Goal: Task Accomplishment & Management: Complete application form

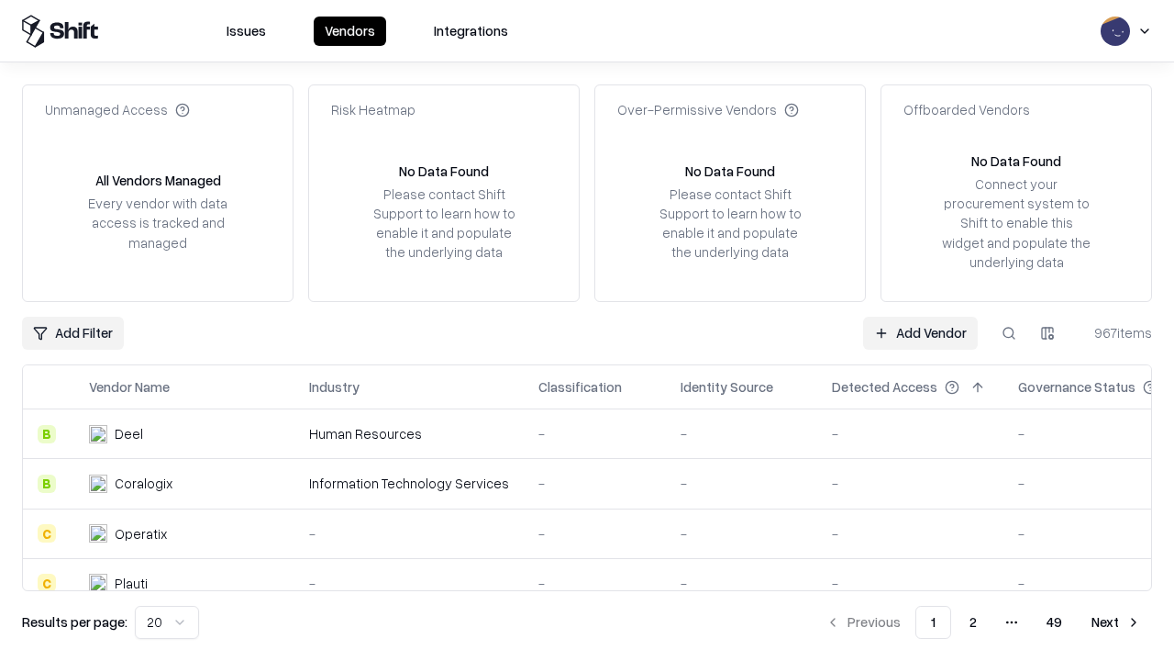
click at [920, 332] on link "Add Vendor" at bounding box center [920, 333] width 115 height 33
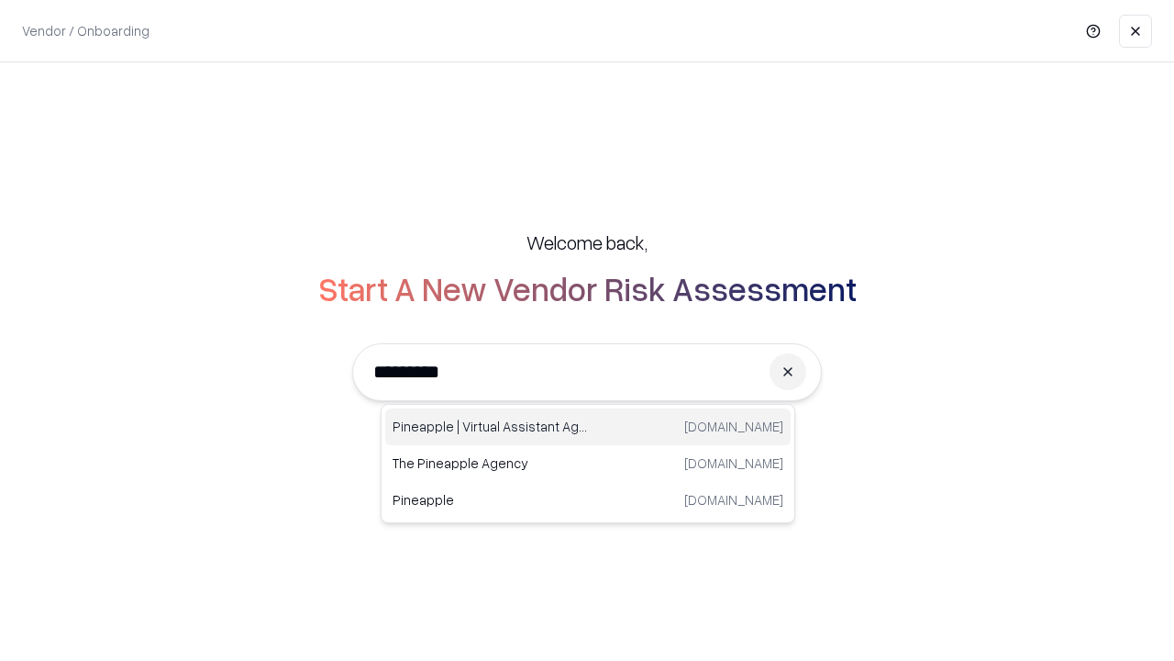
click at [588, 427] on div "Pineapple | Virtual Assistant Agency [DOMAIN_NAME]" at bounding box center [588, 426] width 406 height 37
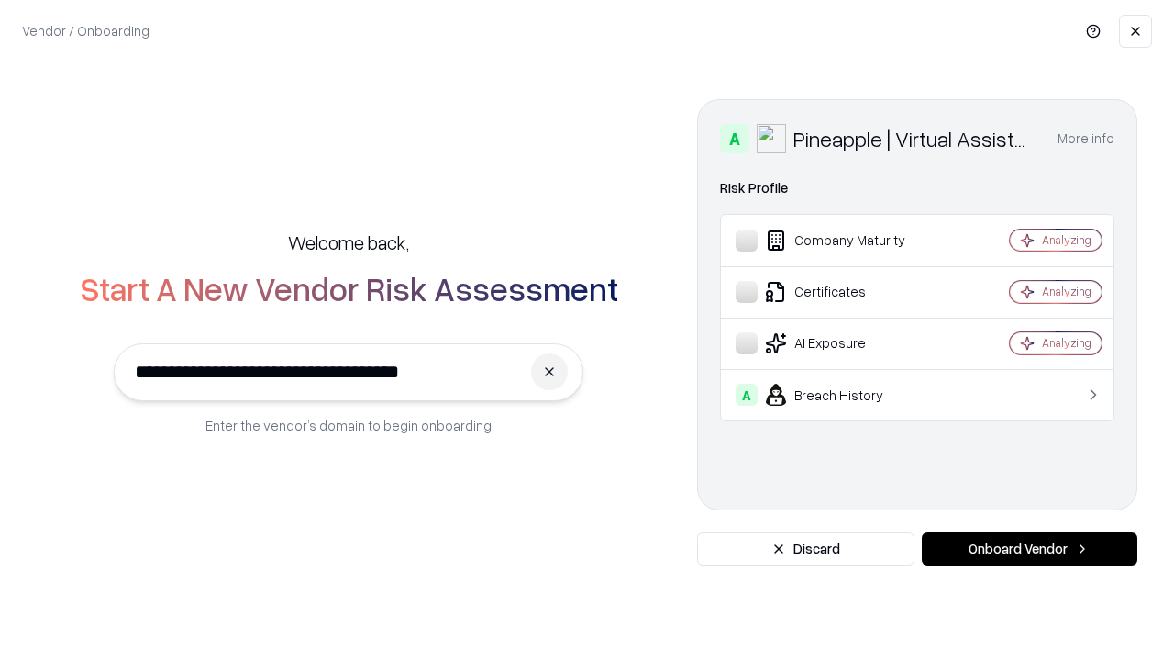
type input "**********"
click at [1030, 549] on button "Onboard Vendor" at bounding box center [1030, 548] width 216 height 33
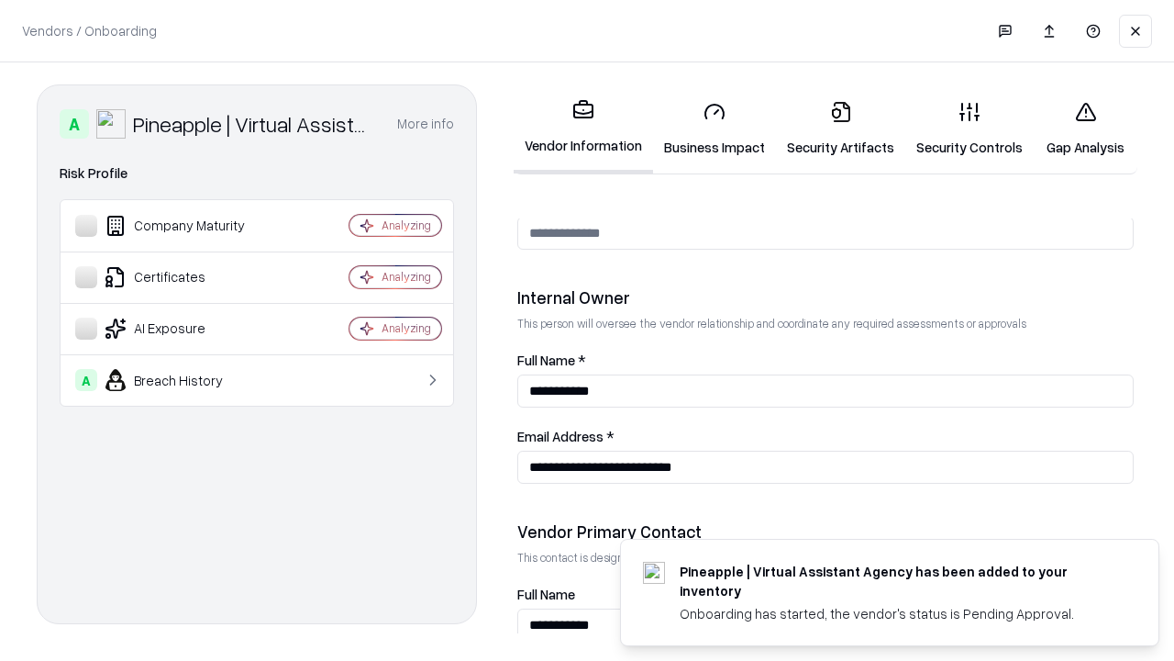
scroll to position [951, 0]
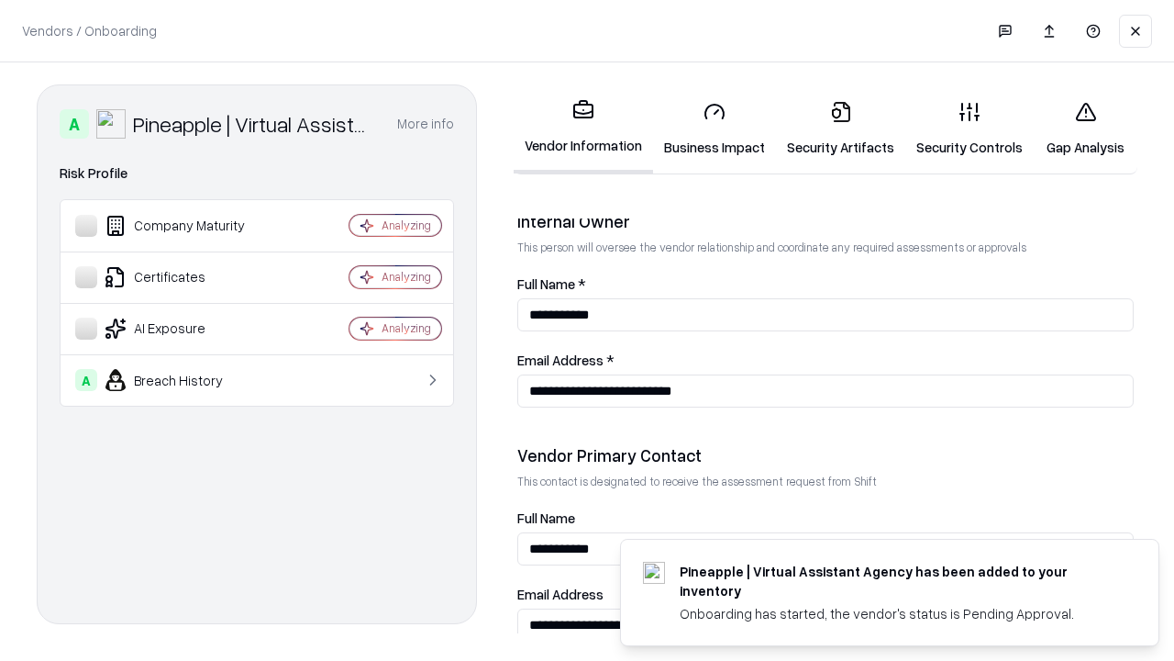
click at [715, 128] on link "Business Impact" at bounding box center [714, 128] width 123 height 85
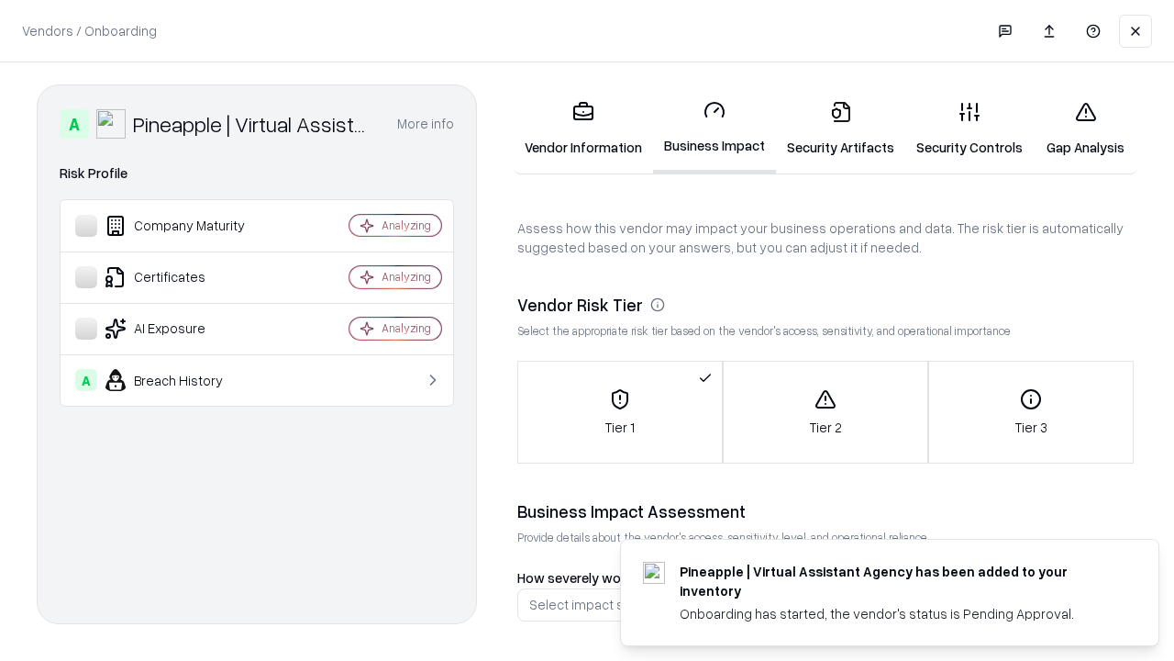
click at [840, 128] on link "Security Artifacts" at bounding box center [840, 128] width 129 height 85
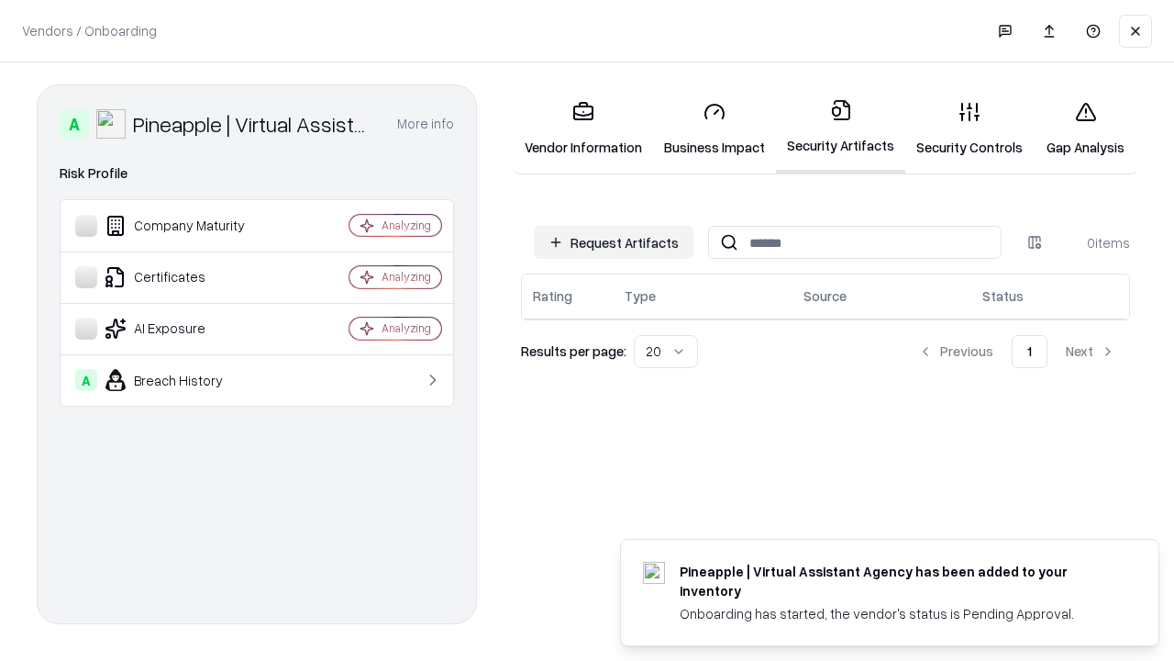
click at [614, 242] on button "Request Artifacts" at bounding box center [614, 242] width 160 height 33
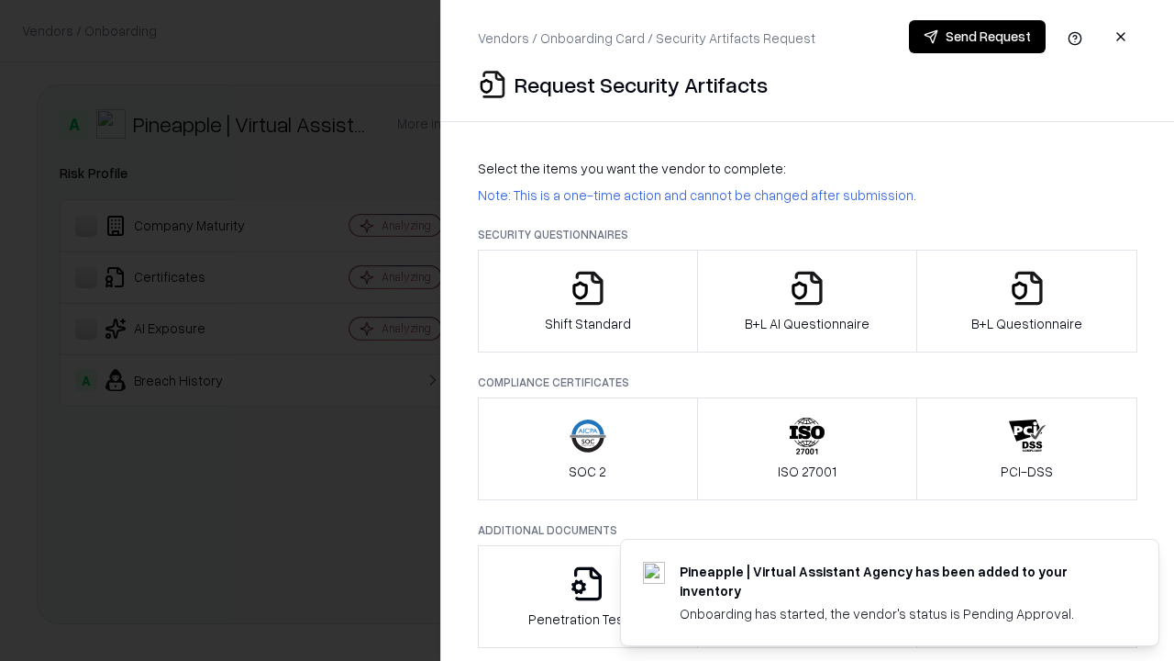
click at [587, 301] on icon "button" at bounding box center [588, 288] width 37 height 37
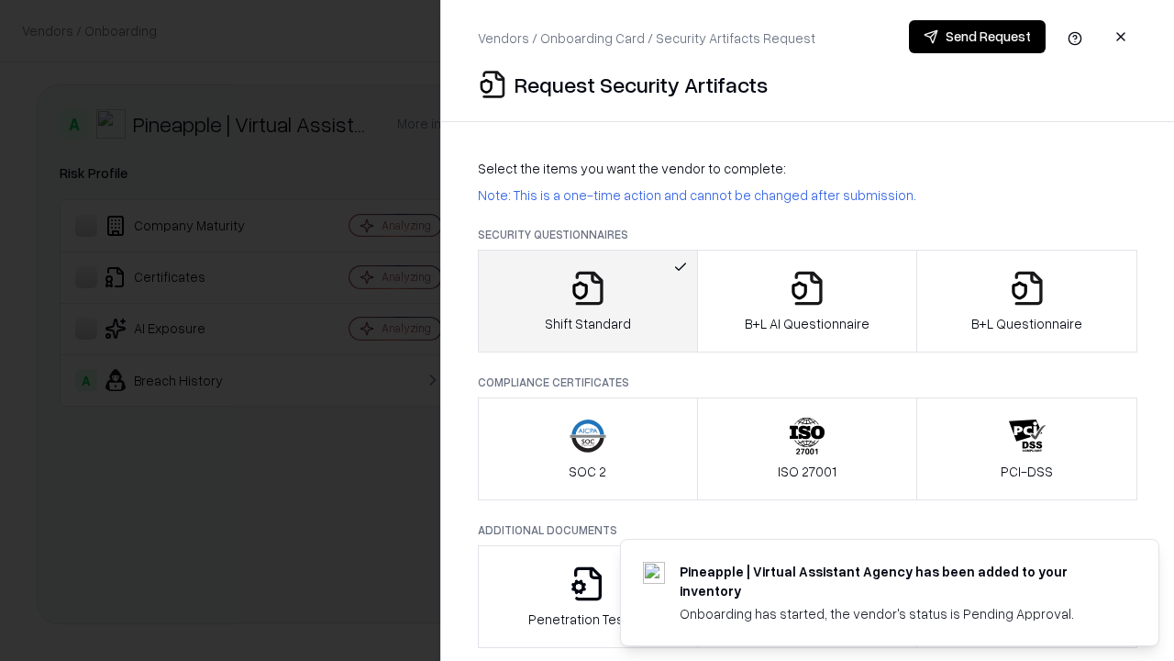
click at [977, 37] on button "Send Request" at bounding box center [977, 36] width 137 height 33
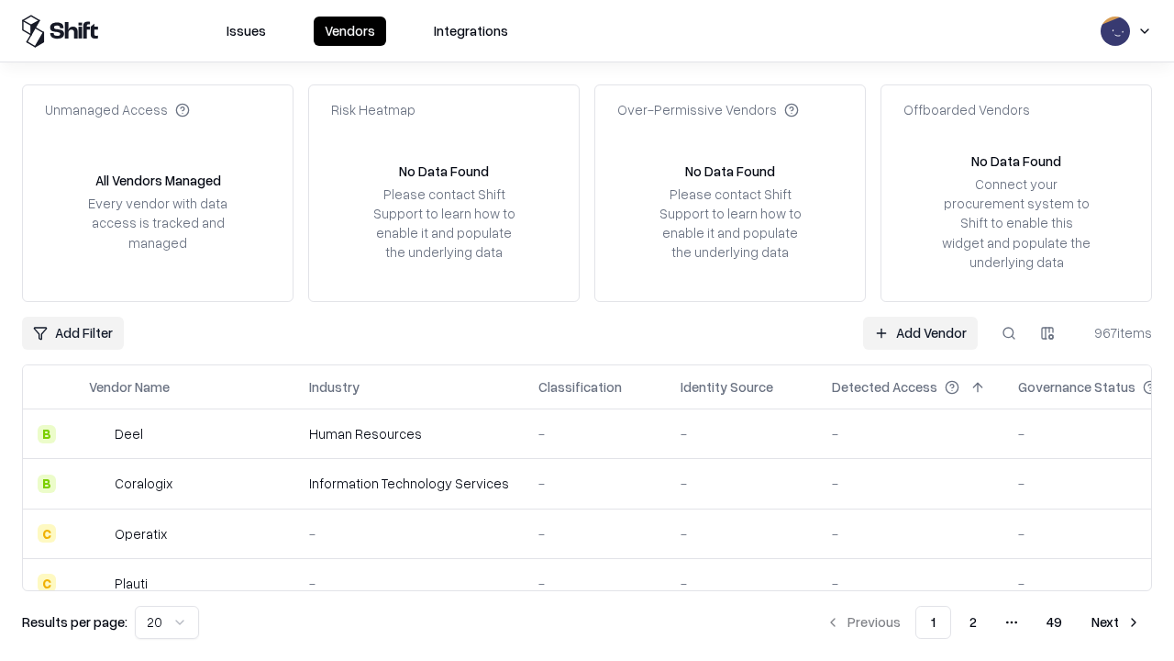
click at [1009, 332] on button at bounding box center [1009, 333] width 33 height 33
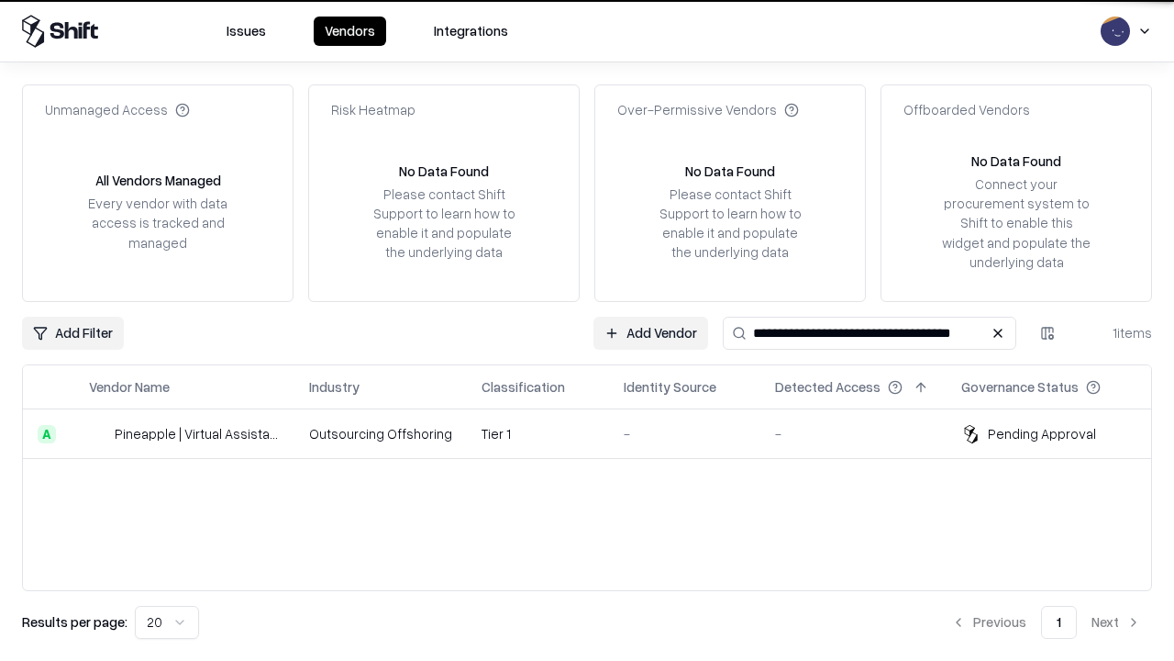
type input "**********"
click at [598, 433] on td "Tier 1" at bounding box center [538, 434] width 142 height 50
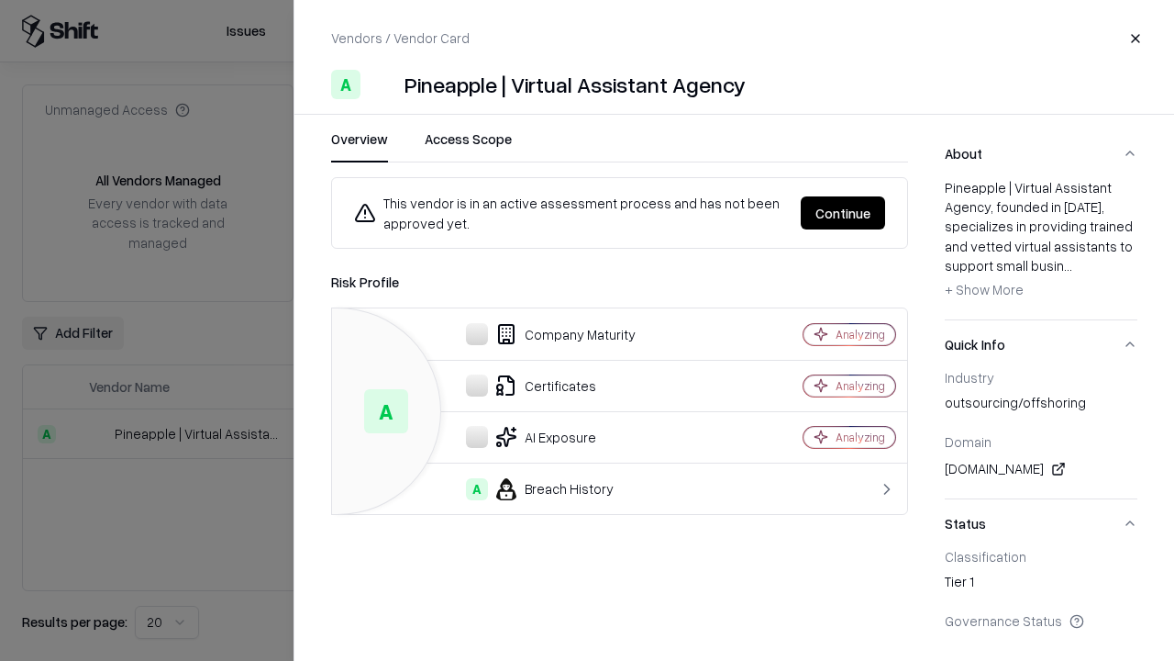
click at [843, 213] on button "Continue" at bounding box center [843, 212] width 84 height 33
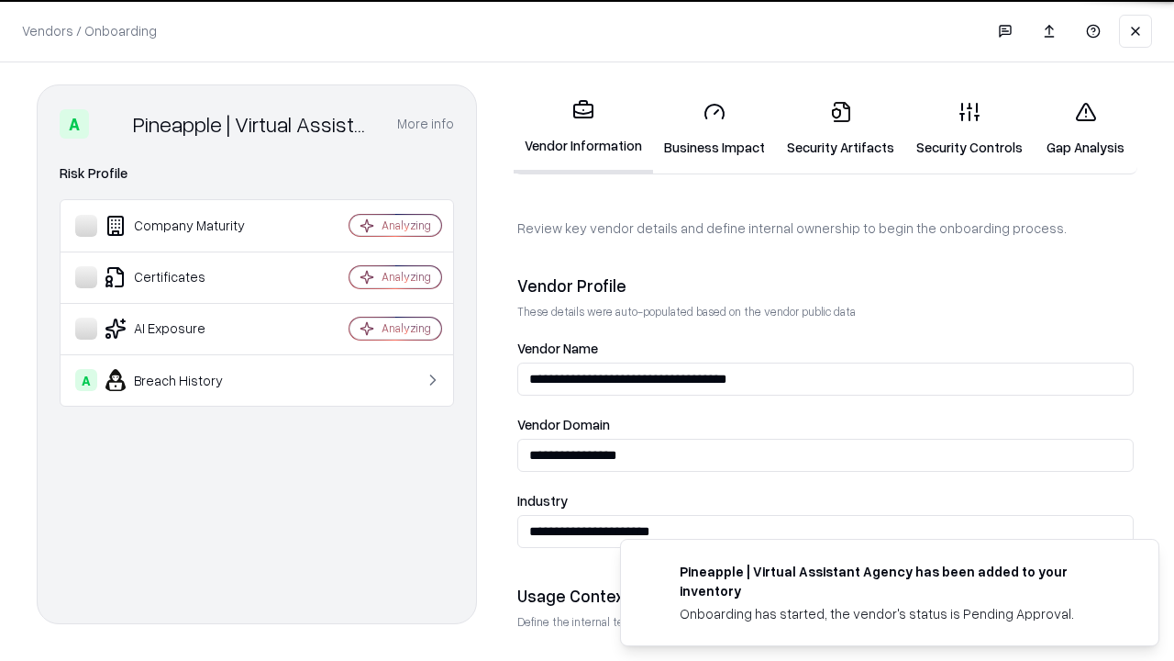
click at [840, 128] on link "Security Artifacts" at bounding box center [840, 128] width 129 height 85
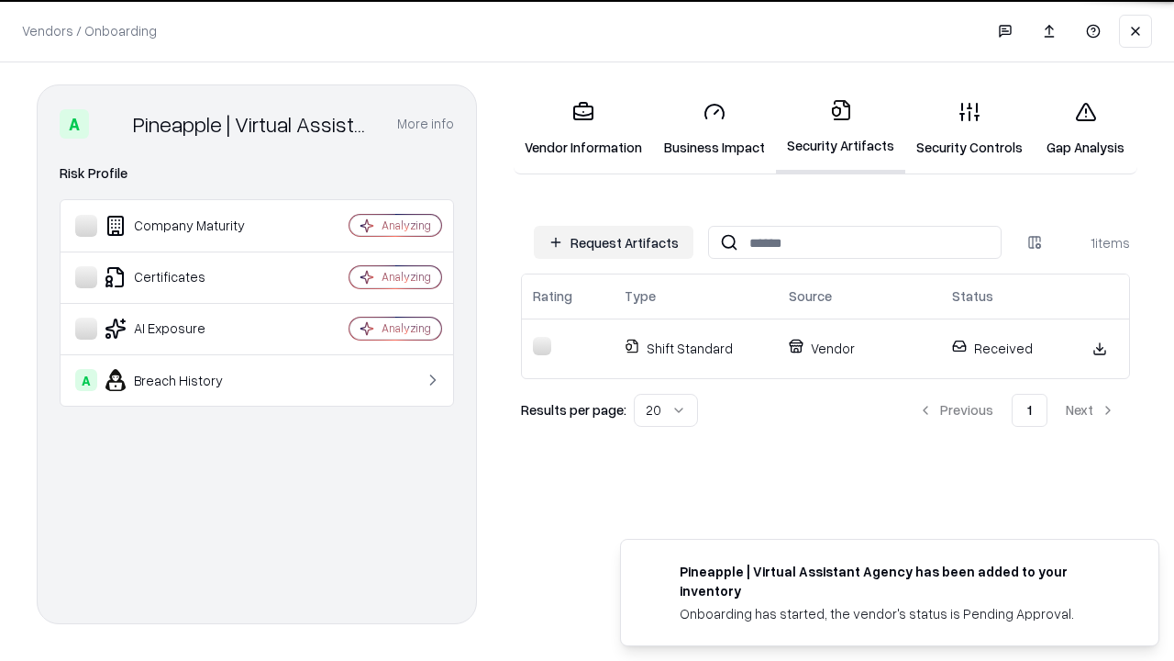
click at [1085, 128] on link "Gap Analysis" at bounding box center [1086, 128] width 104 height 85
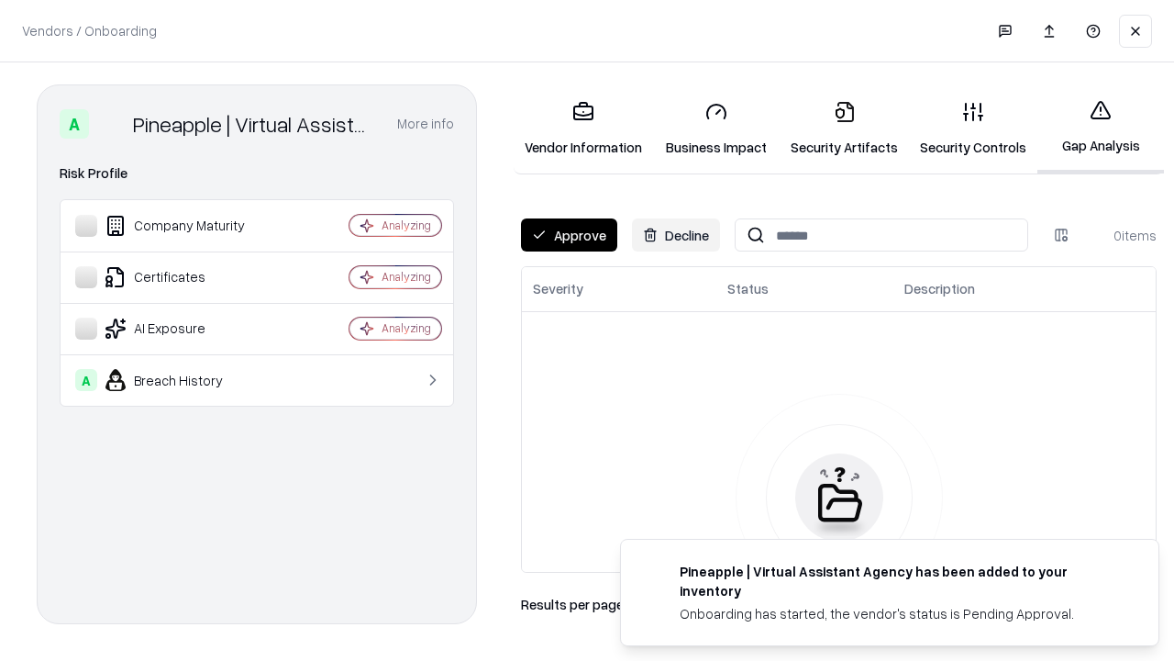
click at [569, 235] on button "Approve" at bounding box center [569, 234] width 96 height 33
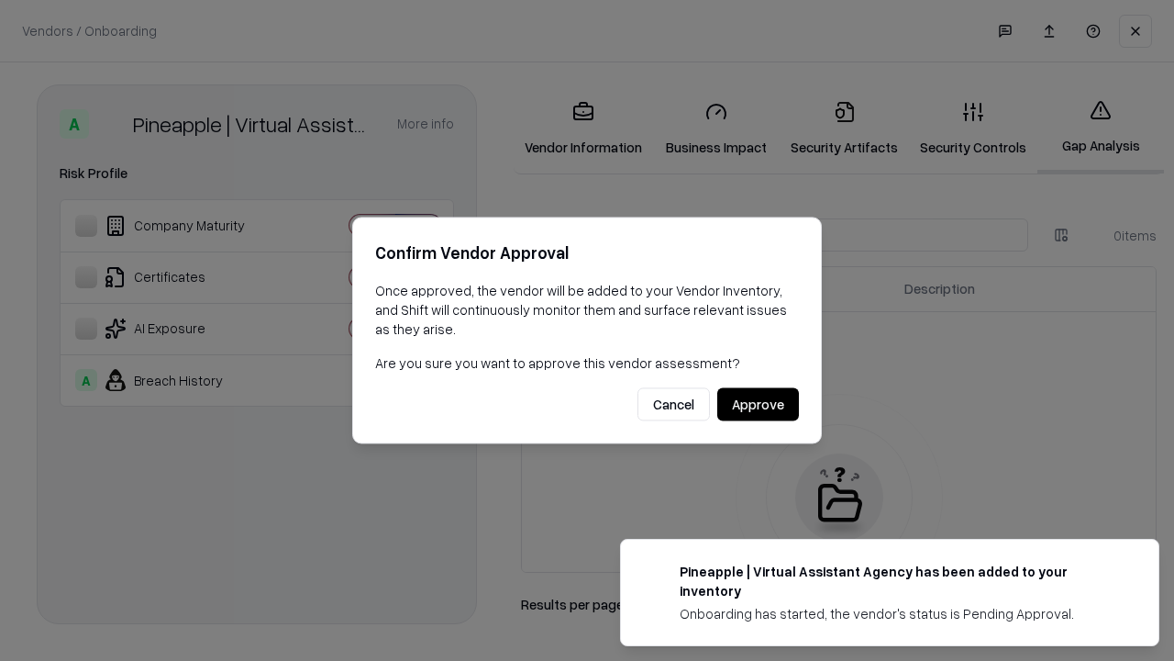
click at [758, 404] on button "Approve" at bounding box center [759, 404] width 82 height 33
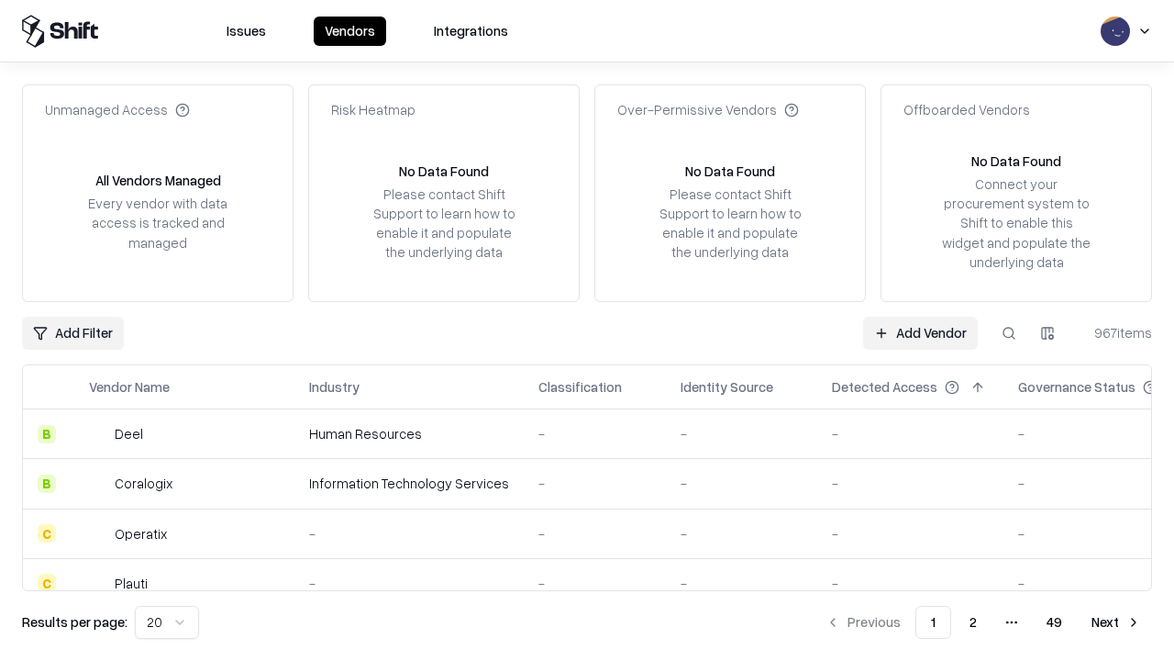
type input "**********"
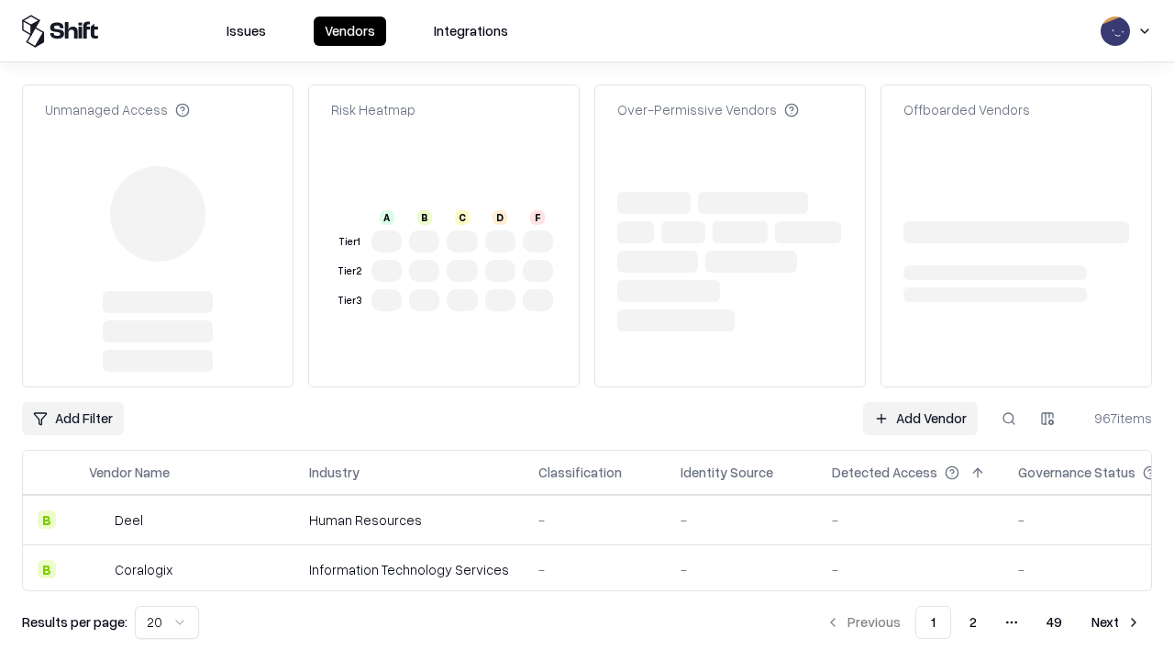
click at [920, 402] on link "Add Vendor" at bounding box center [920, 418] width 115 height 33
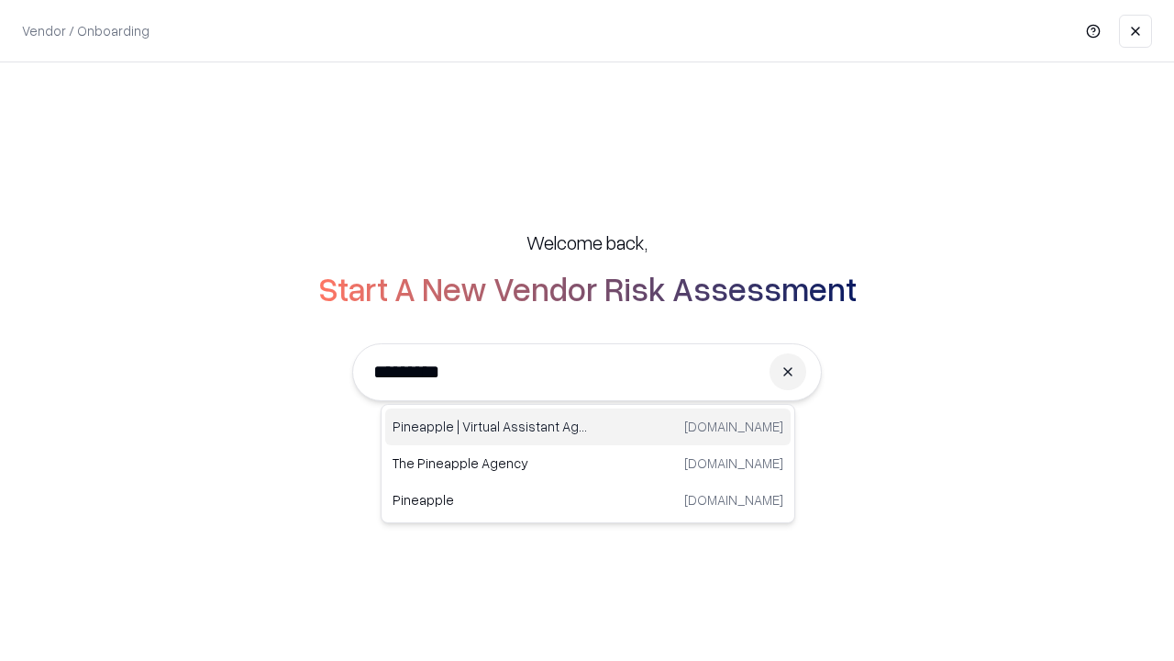
click at [588, 427] on div "Pineapple | Virtual Assistant Agency trypineapple.com" at bounding box center [588, 426] width 406 height 37
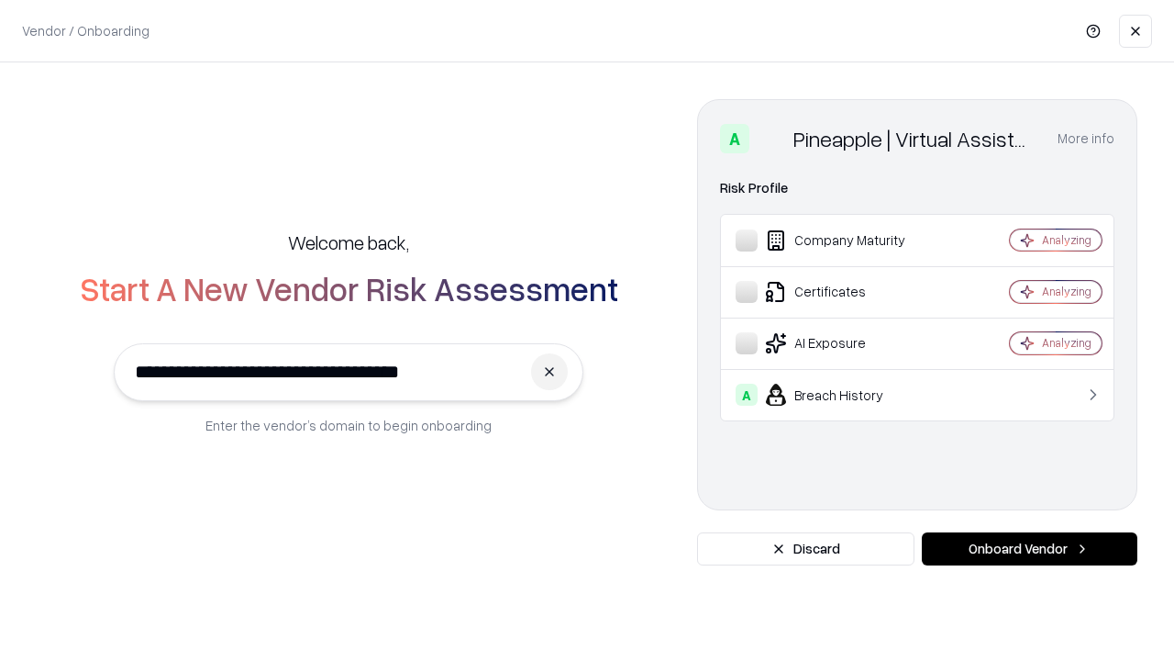
type input "**********"
click at [1030, 549] on button "Onboard Vendor" at bounding box center [1030, 548] width 216 height 33
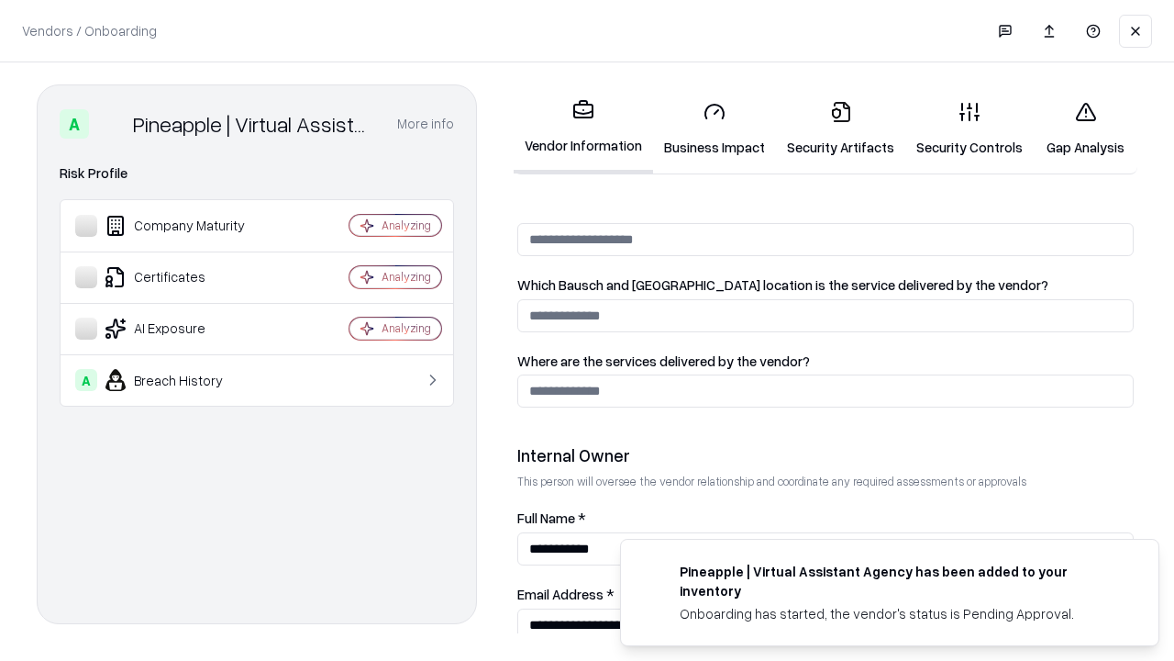
scroll to position [951, 0]
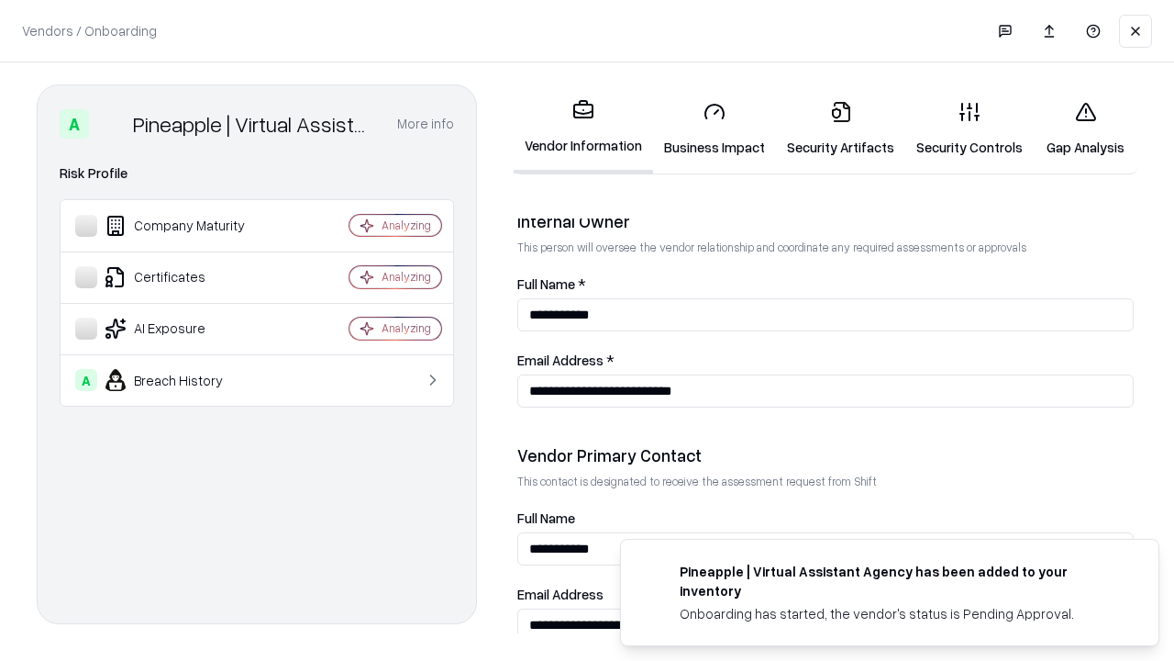
click at [1085, 128] on link "Gap Analysis" at bounding box center [1086, 128] width 104 height 85
